Goal: Information Seeking & Learning: Find specific fact

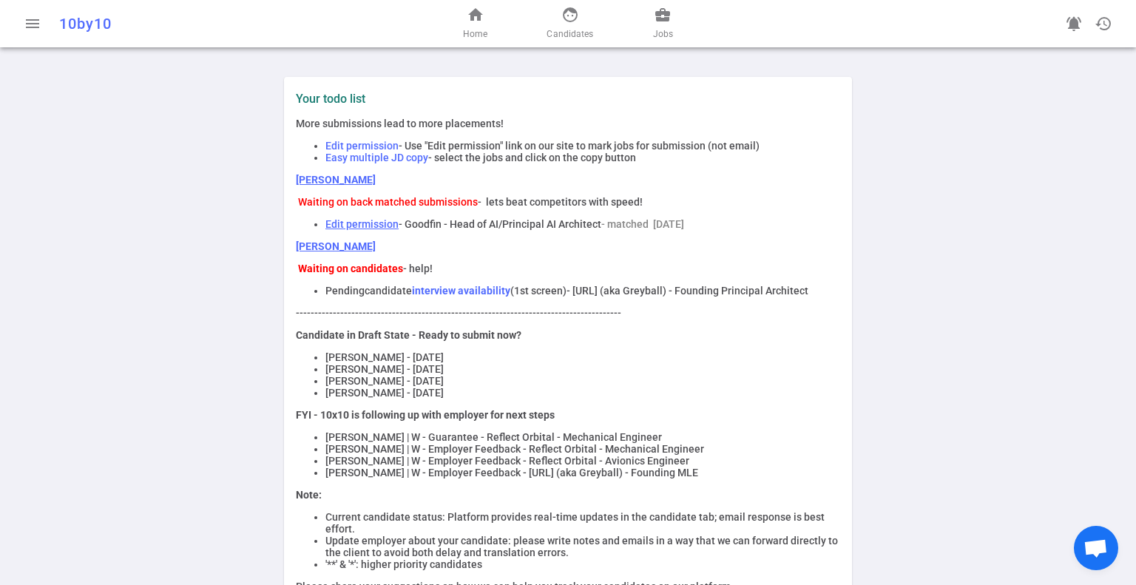
click at [305, 178] on link "[PERSON_NAME]" at bounding box center [336, 180] width 80 height 12
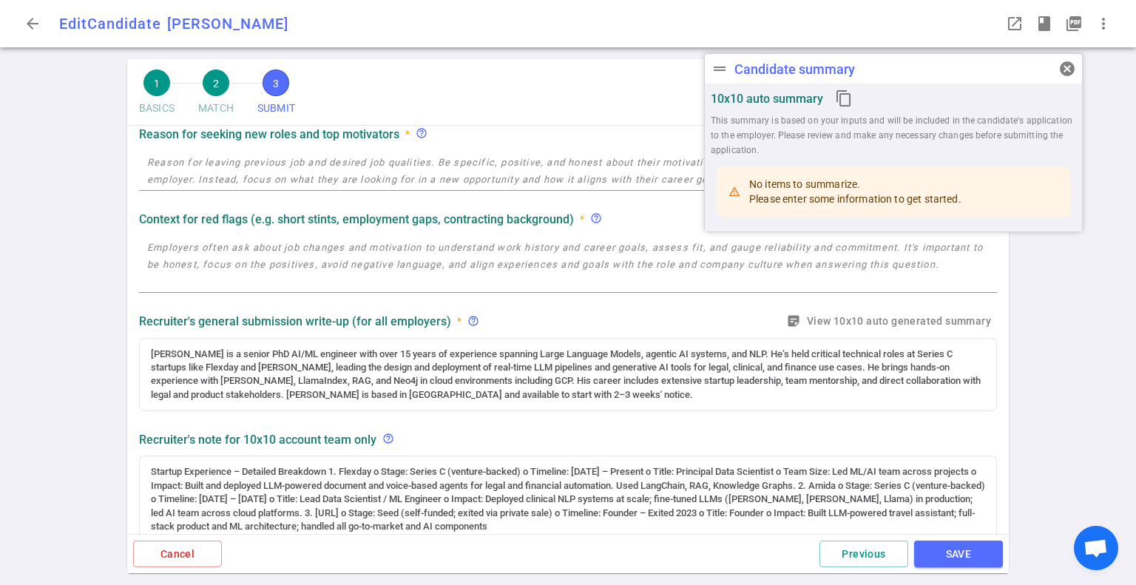
radio input "true"
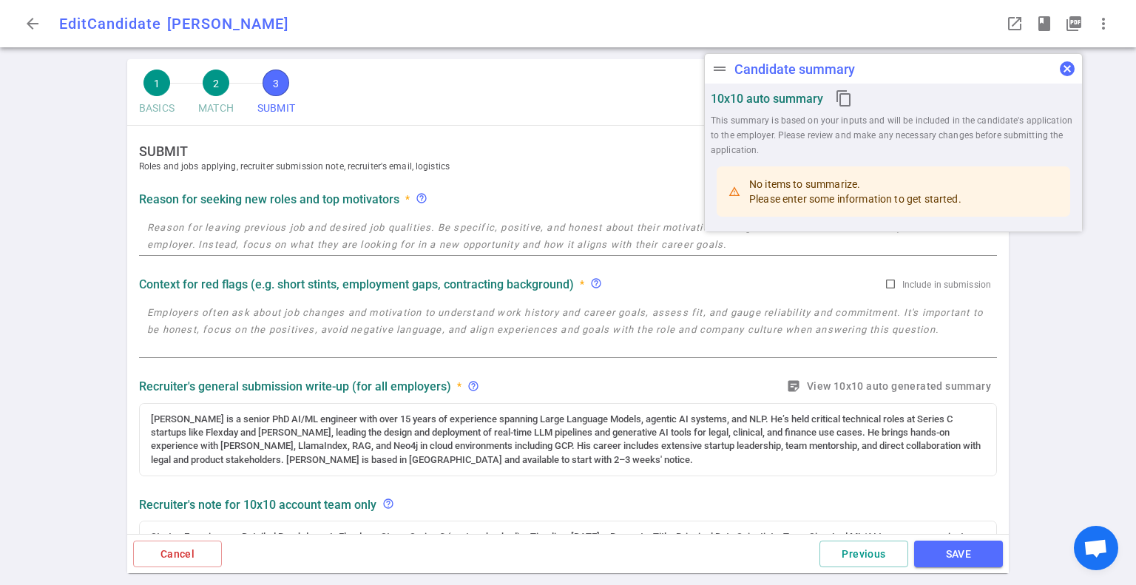
click at [1060, 65] on span "cancel" at bounding box center [1067, 69] width 18 height 18
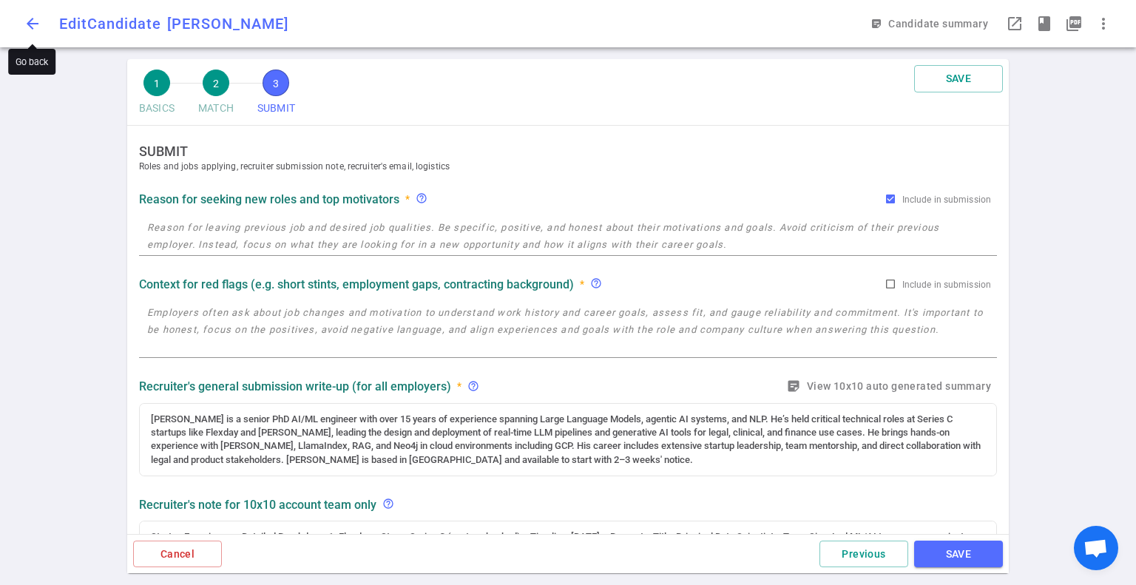
click at [38, 20] on span "arrow_back" at bounding box center [33, 24] width 18 height 18
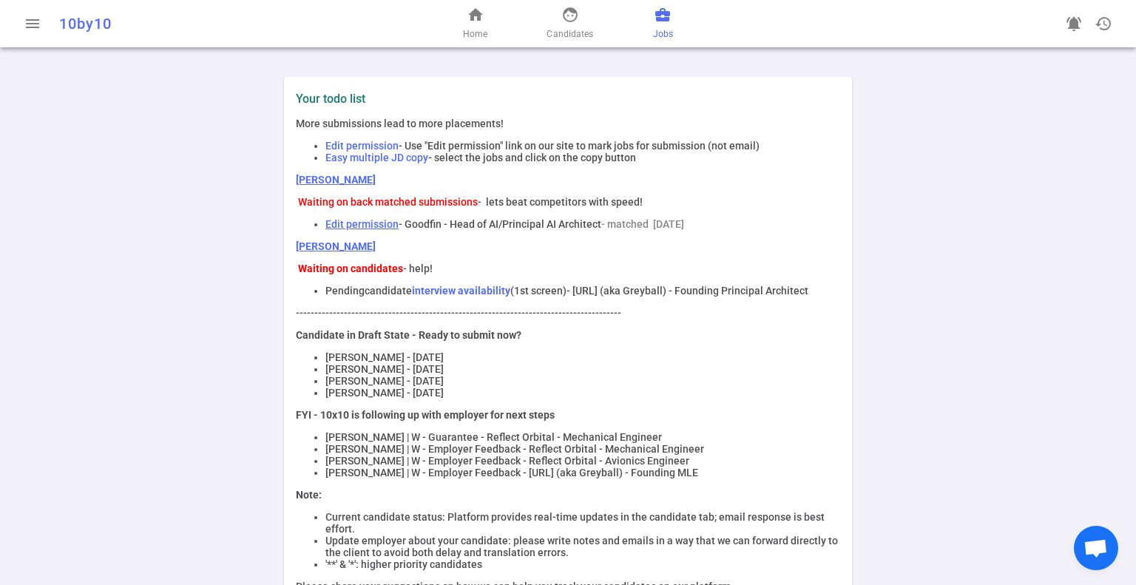
click at [669, 21] on span "business_center" at bounding box center [663, 15] width 18 height 18
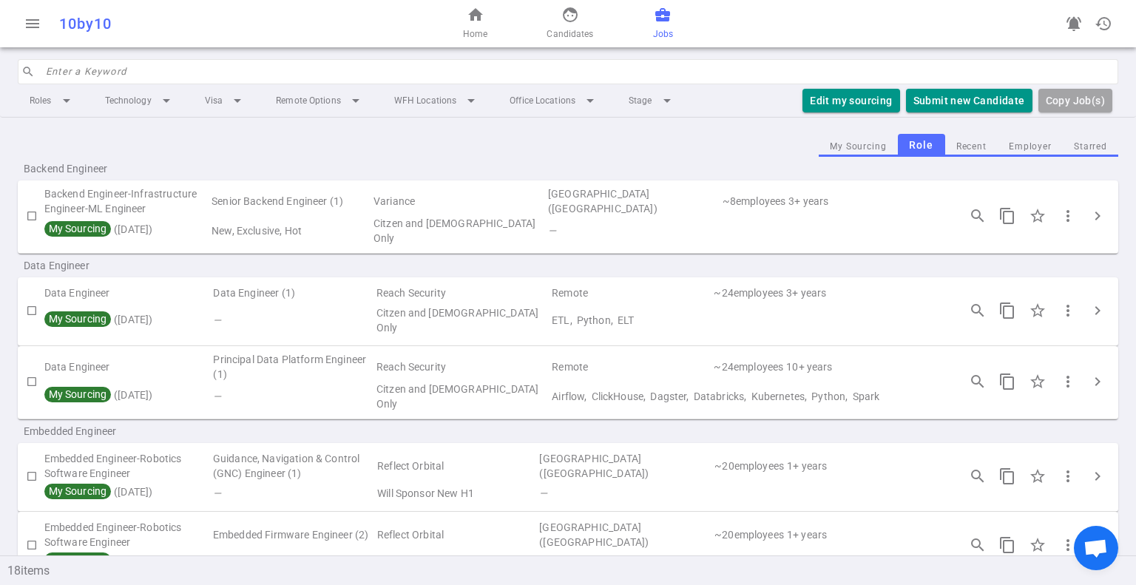
click at [284, 72] on input "search" at bounding box center [578, 72] width 1064 height 24
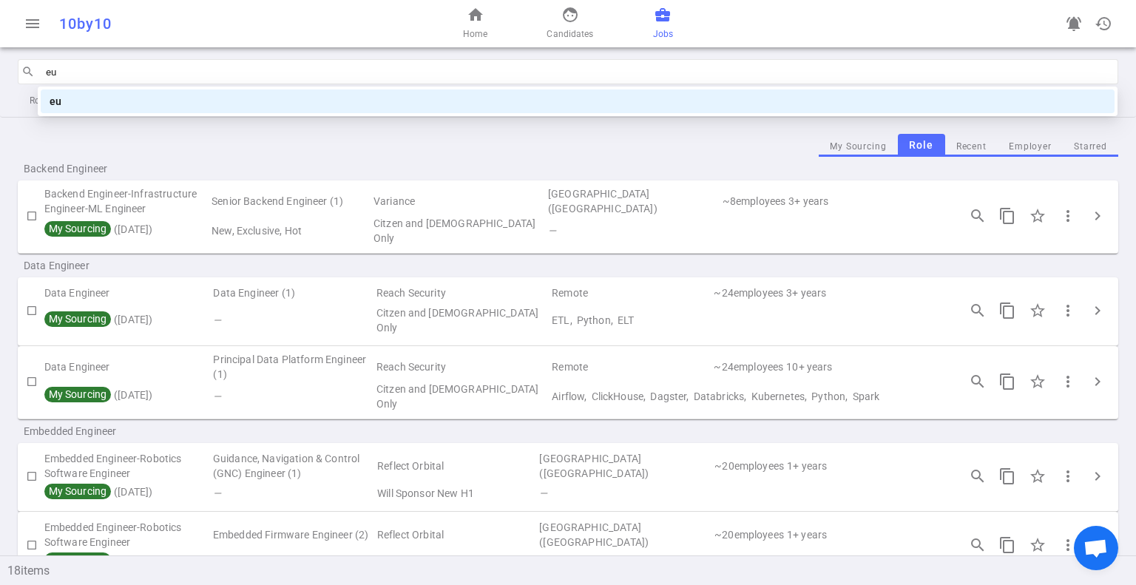
type input "e"
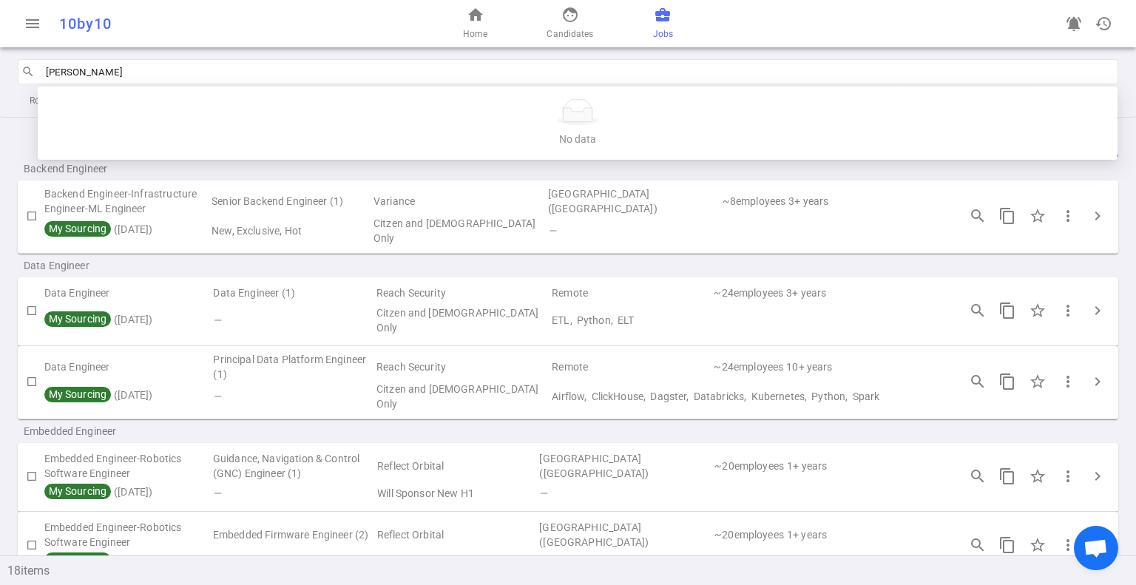
type input "eugene"
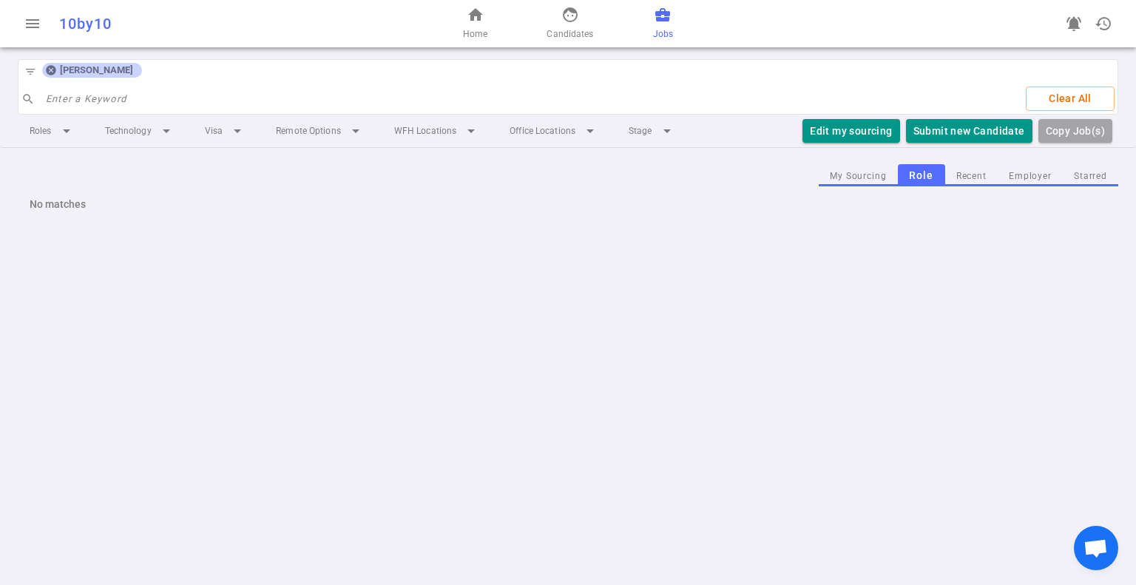
drag, startPoint x: 48, startPoint y: 67, endPoint x: 64, endPoint y: 29, distance: 41.8
click at [48, 67] on icon at bounding box center [51, 71] width 10 height 10
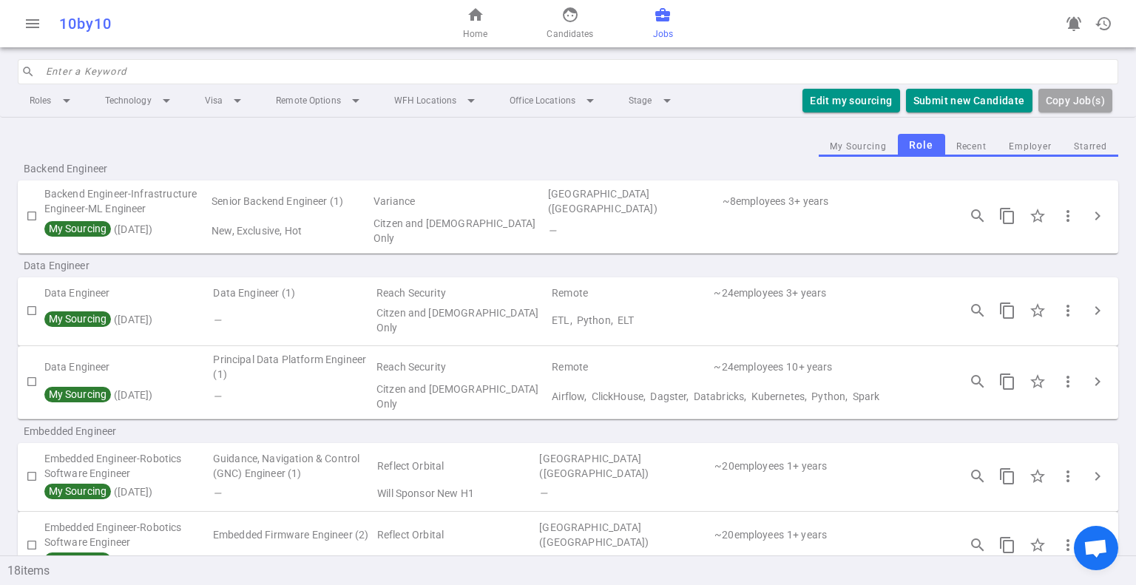
click at [92, 71] on input "search" at bounding box center [578, 72] width 1064 height 24
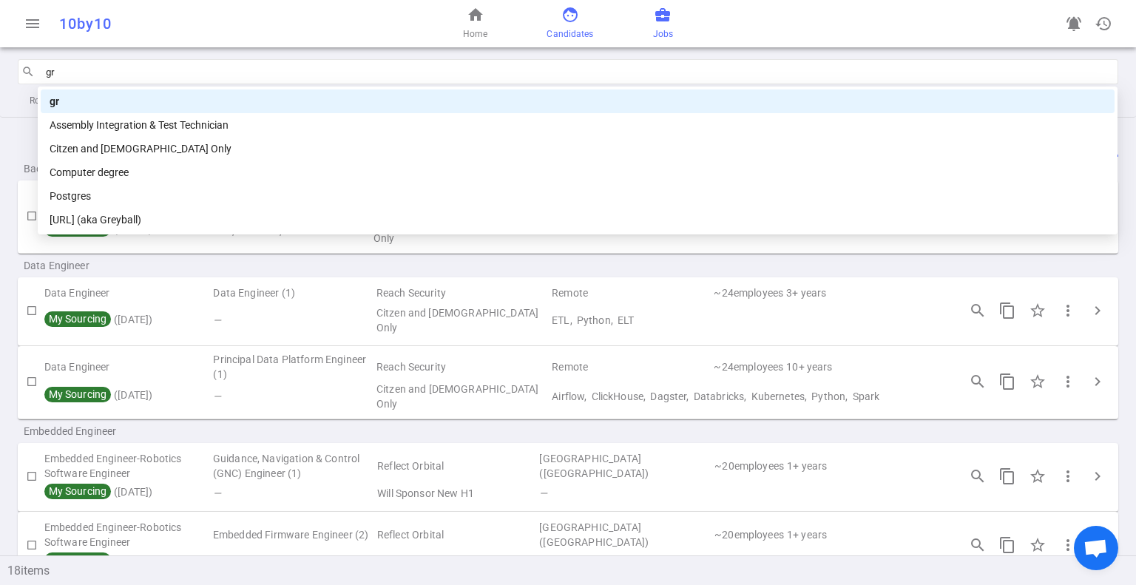
type input "gr"
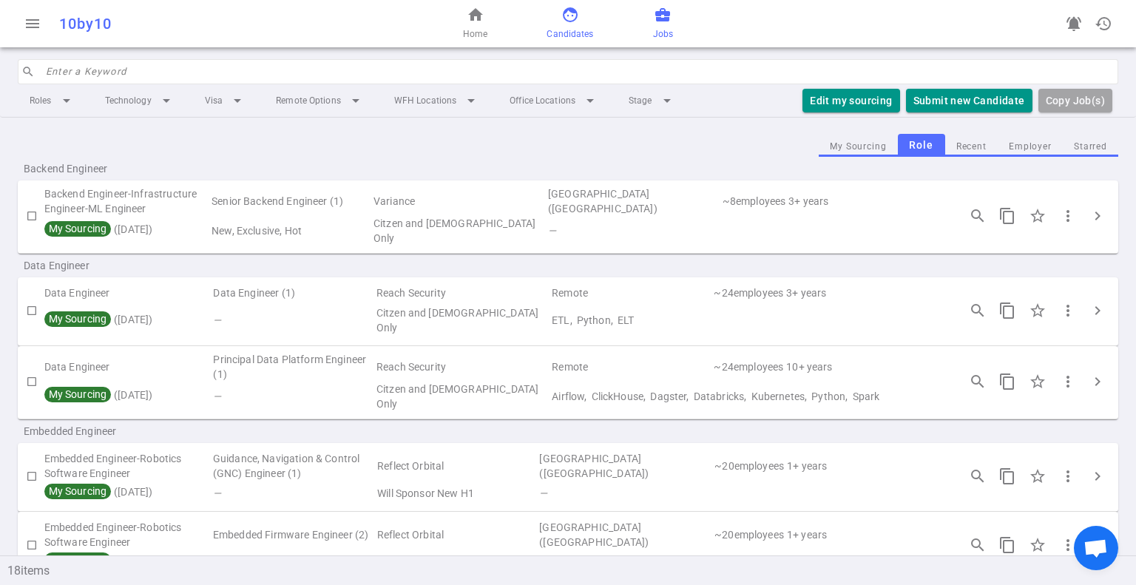
click at [565, 18] on span "face" at bounding box center [570, 15] width 18 height 18
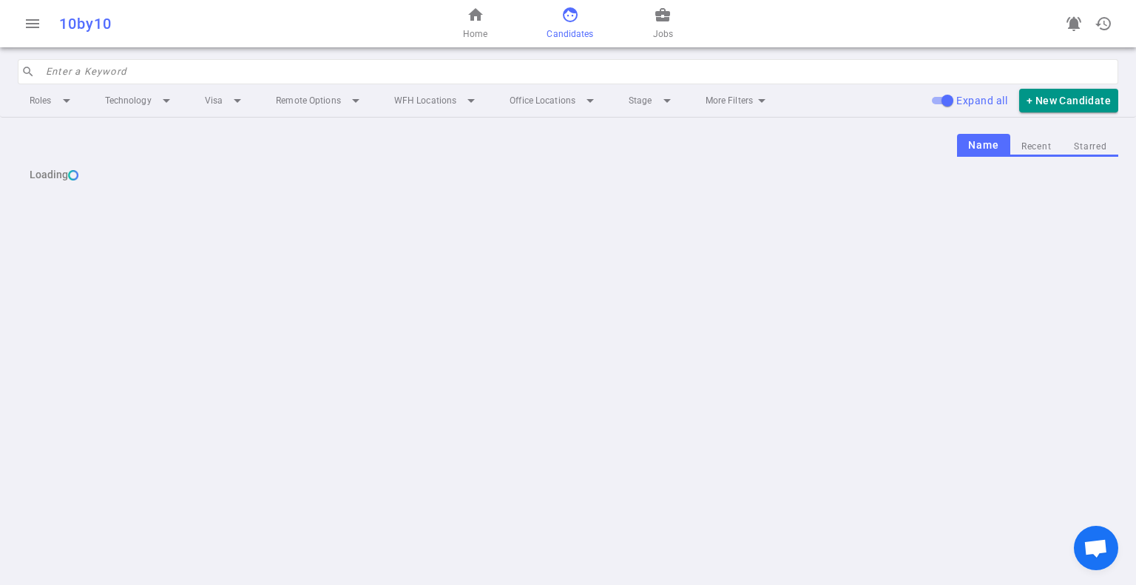
click at [141, 69] on input "search" at bounding box center [578, 72] width 1064 height 24
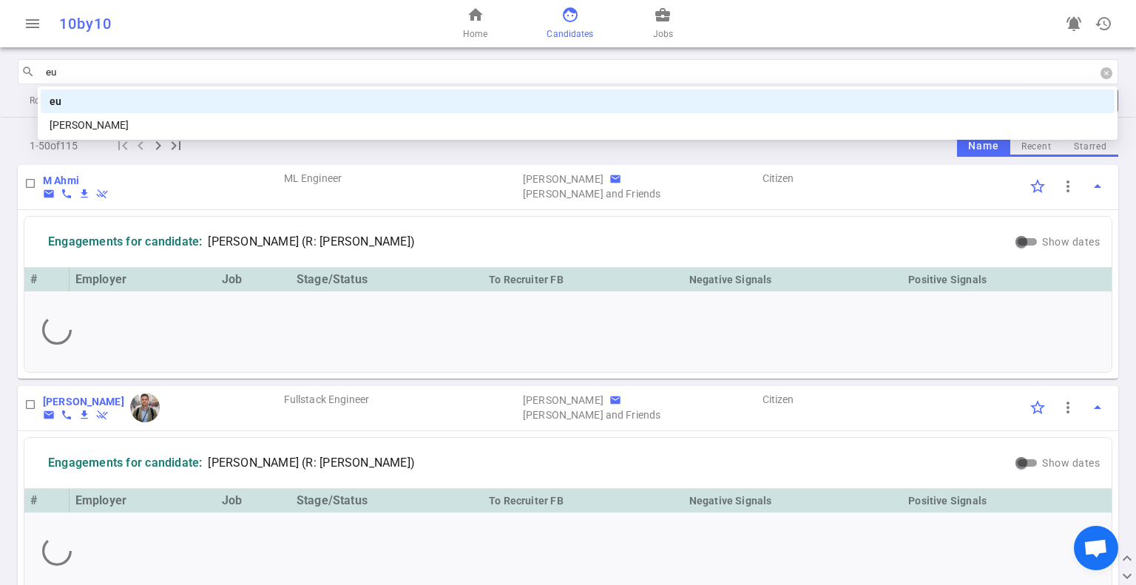
type input "eug"
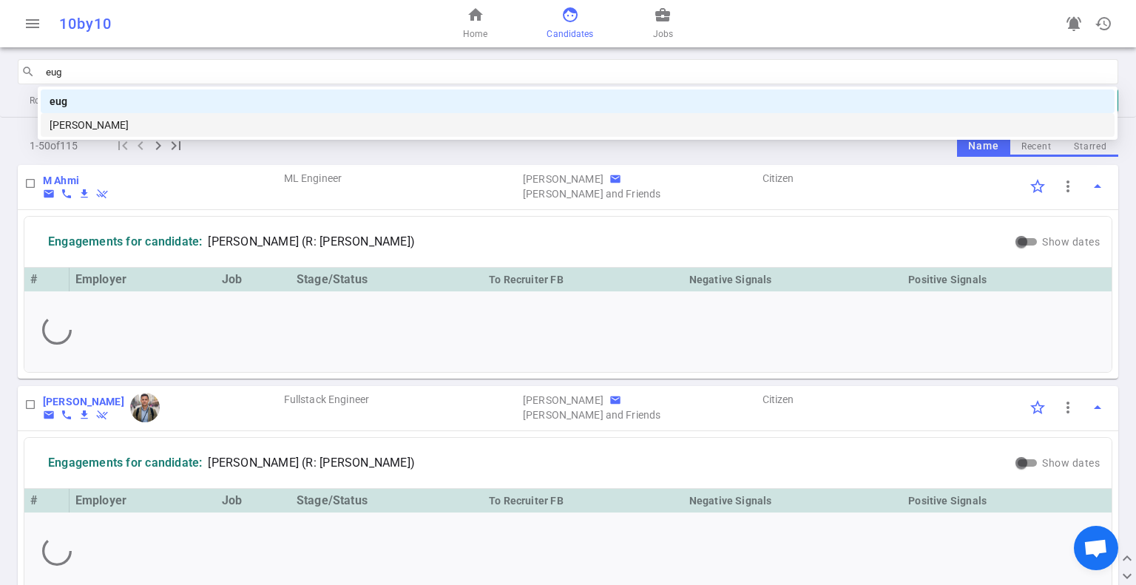
click at [142, 124] on div "[PERSON_NAME]" at bounding box center [578, 125] width 1056 height 16
